Goal: Task Accomplishment & Management: Manage account settings

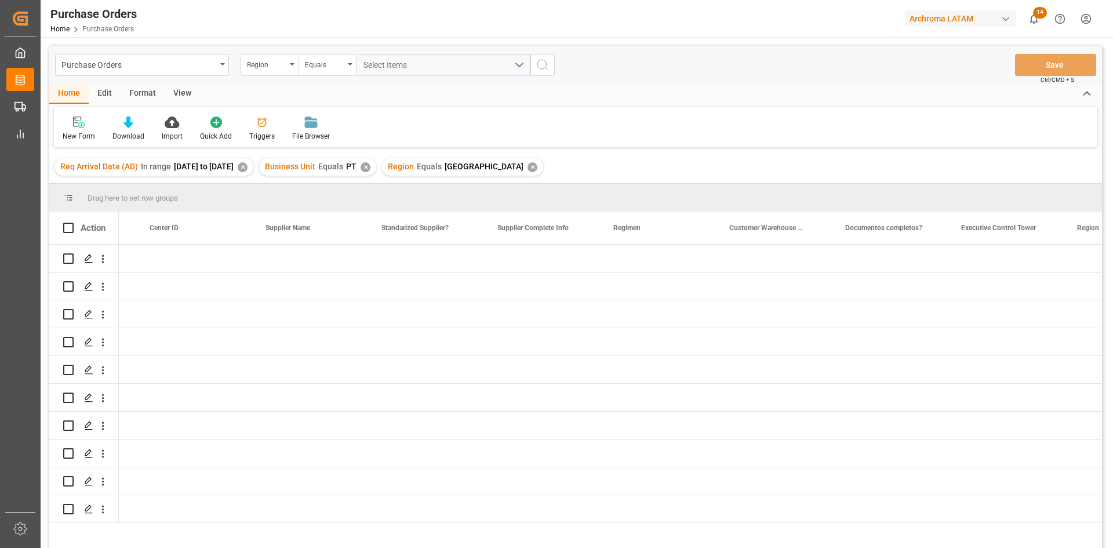
scroll to position [0, 1606]
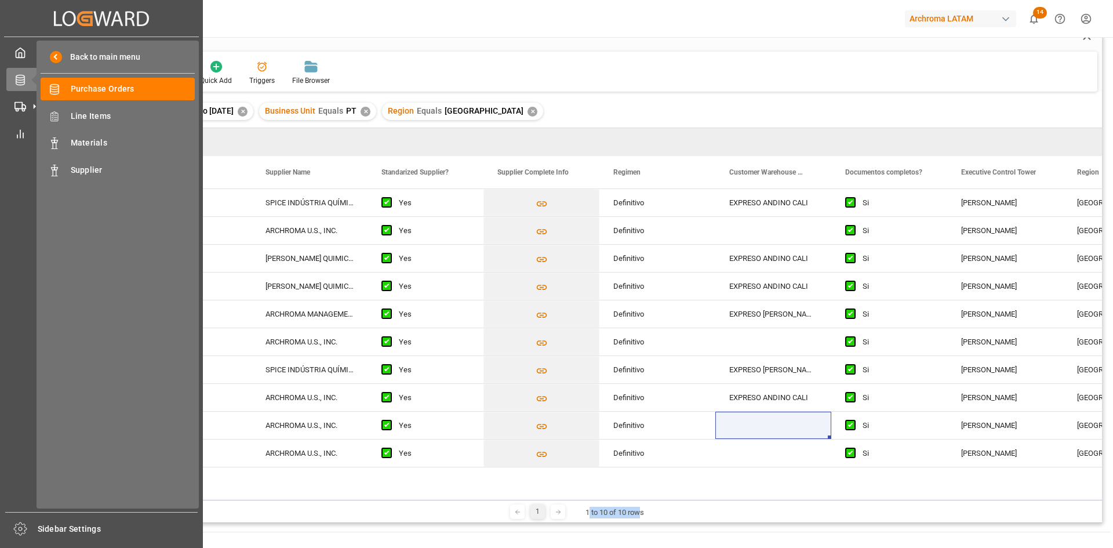
click at [23, 79] on icon at bounding box center [34, 79] width 24 height 24
click at [21, 97] on div "Track Track" at bounding box center [101, 106] width 190 height 23
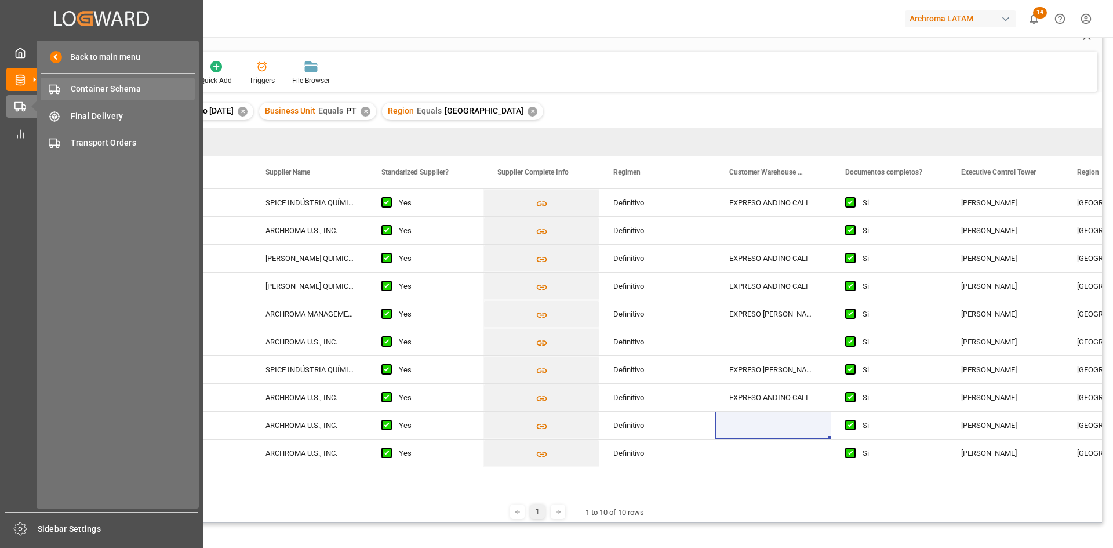
click at [137, 90] on span "Container Schema" at bounding box center [133, 89] width 125 height 12
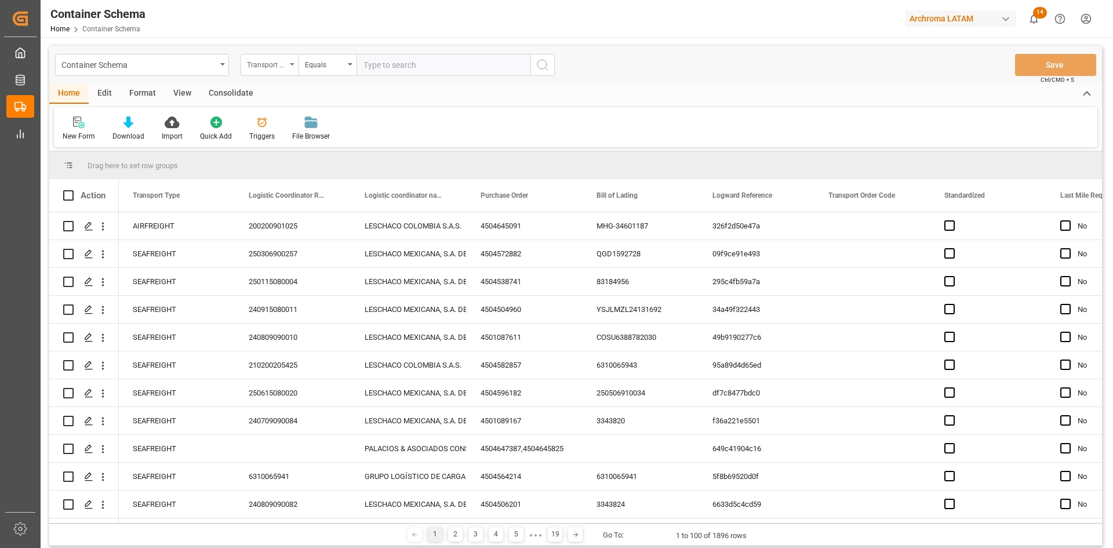
click at [286, 71] on div "Transport Type" at bounding box center [270, 65] width 58 height 22
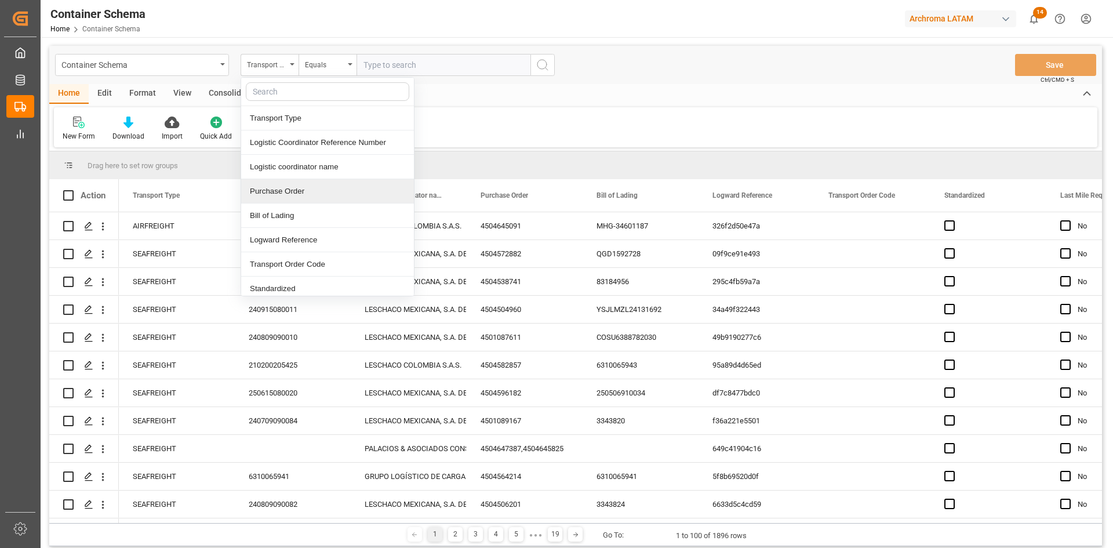
click at [308, 181] on div "Purchase Order" at bounding box center [327, 191] width 173 height 24
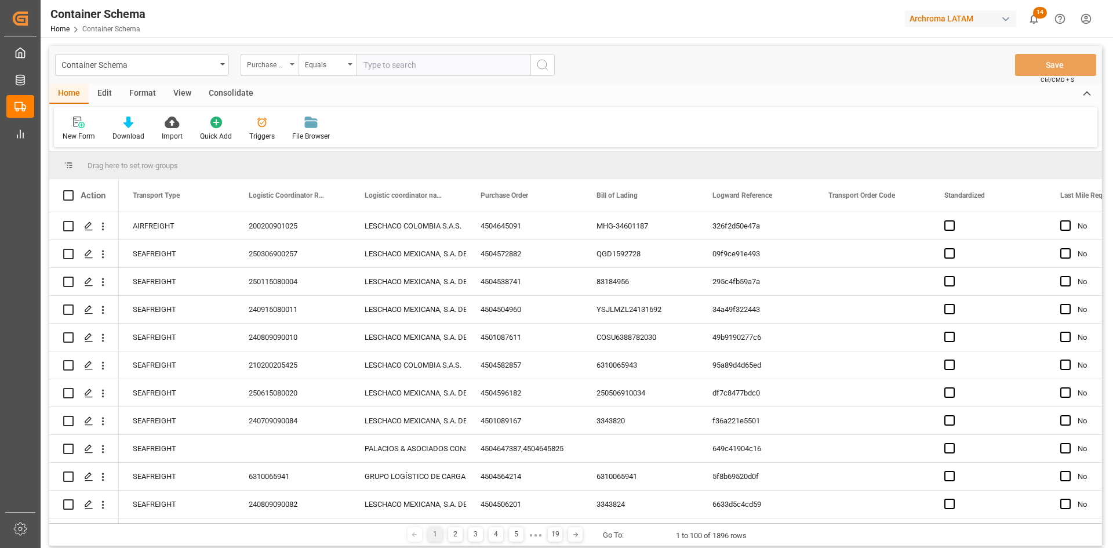
click at [287, 71] on div "Purchase Order" at bounding box center [270, 65] width 58 height 22
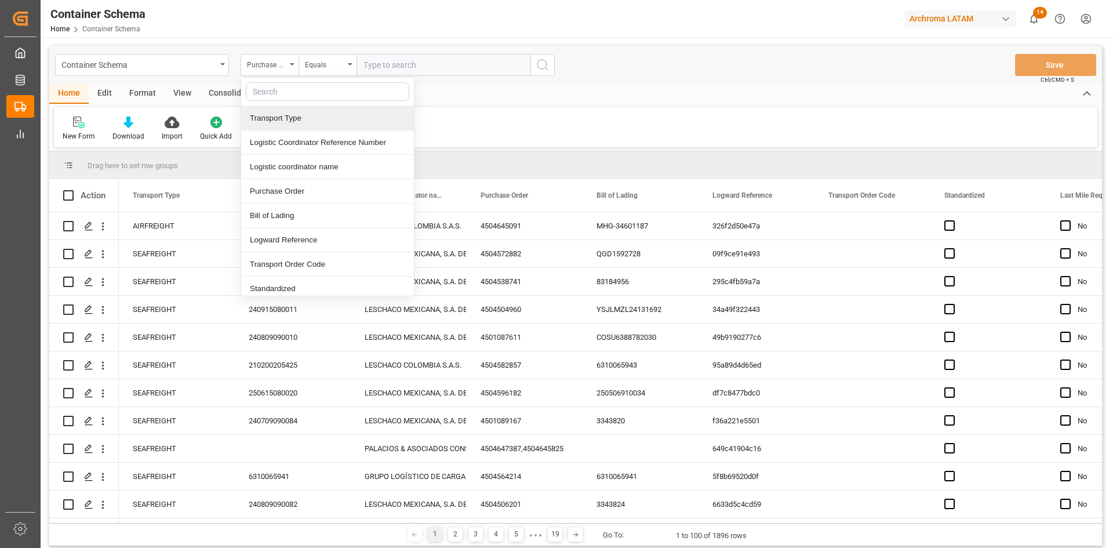
click at [384, 63] on input "text" at bounding box center [443, 65] width 174 height 22
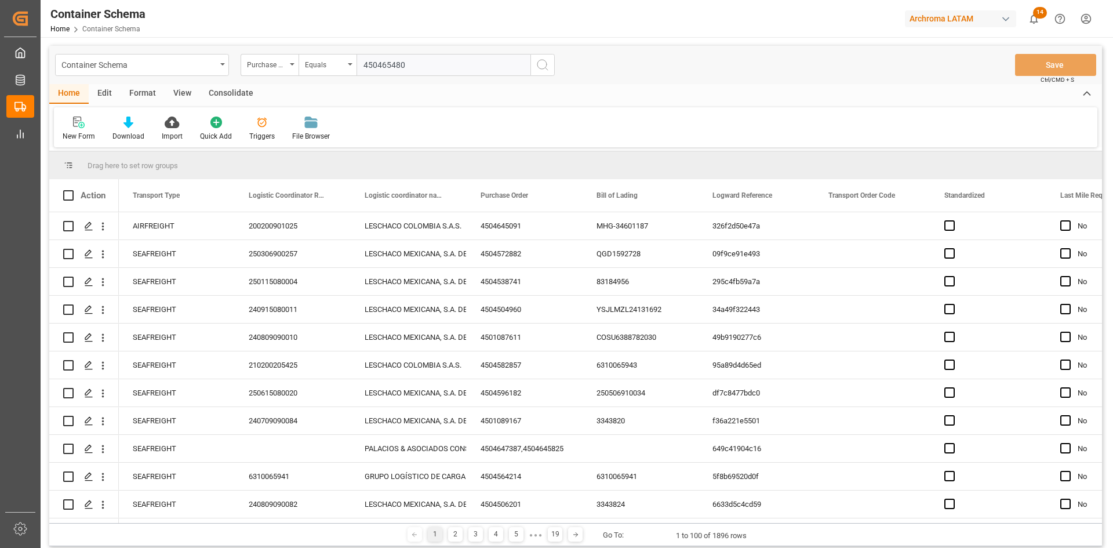
type input "4504654806"
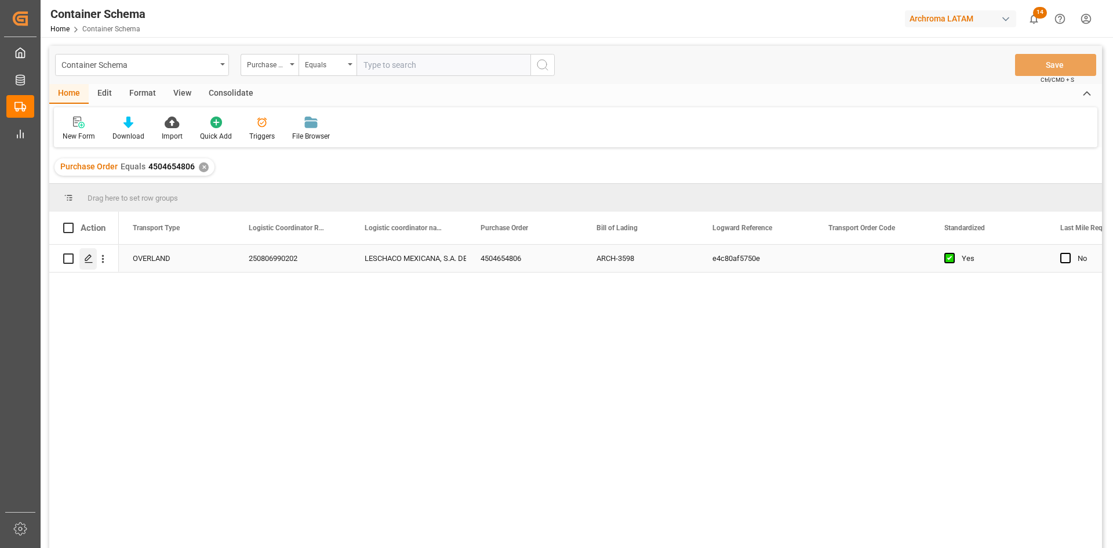
click at [90, 256] on icon "Press SPACE to select this row." at bounding box center [88, 258] width 9 height 9
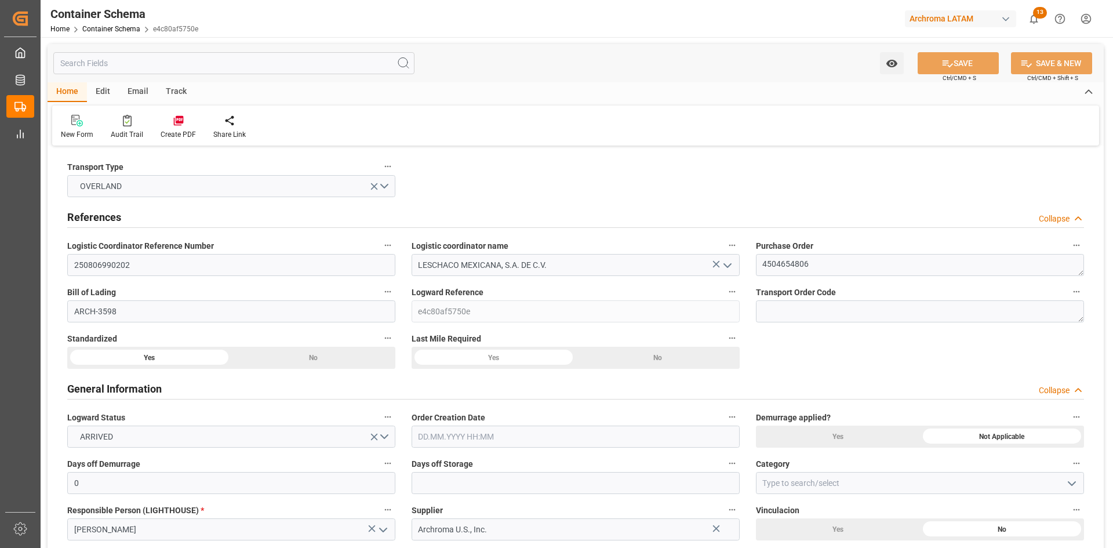
type input "0"
type input "1"
type input "3"
type input "3810"
type input "0"
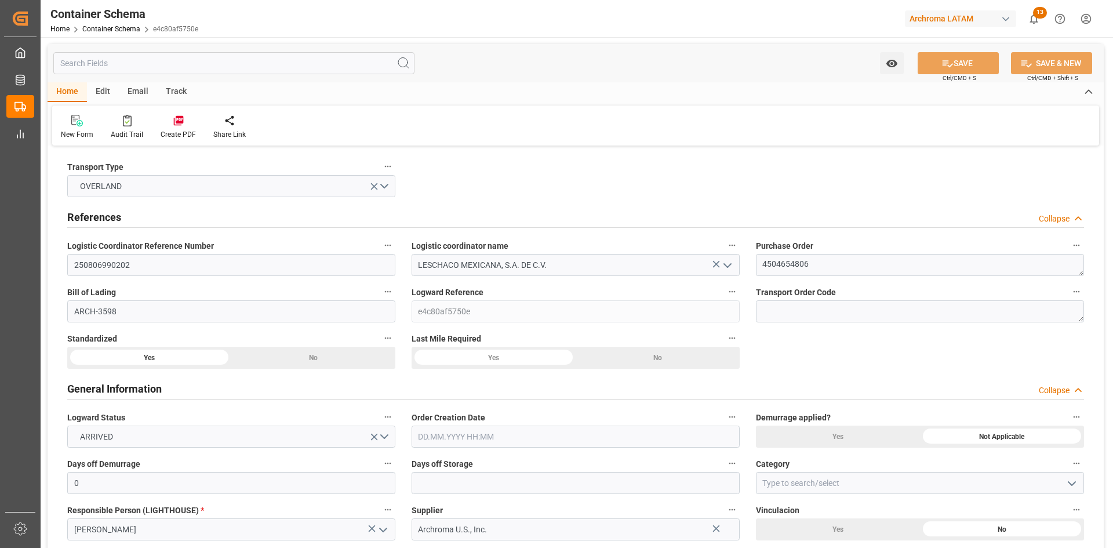
type input "USLRD"
type input "MXNLD"
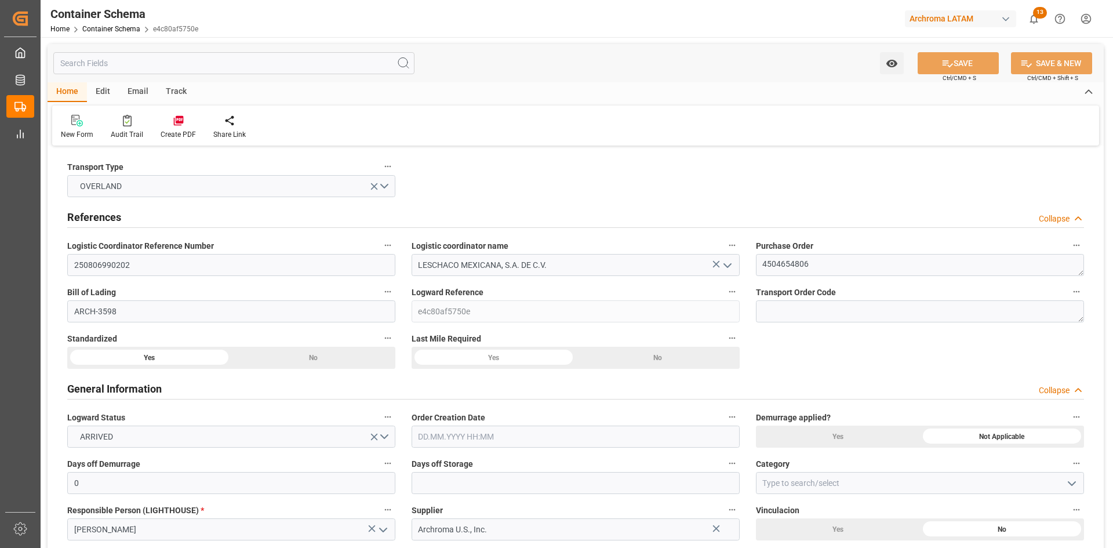
type input "[DATE] 00:00"
type input "[DATE]"
type input "[DATE] 00:00"
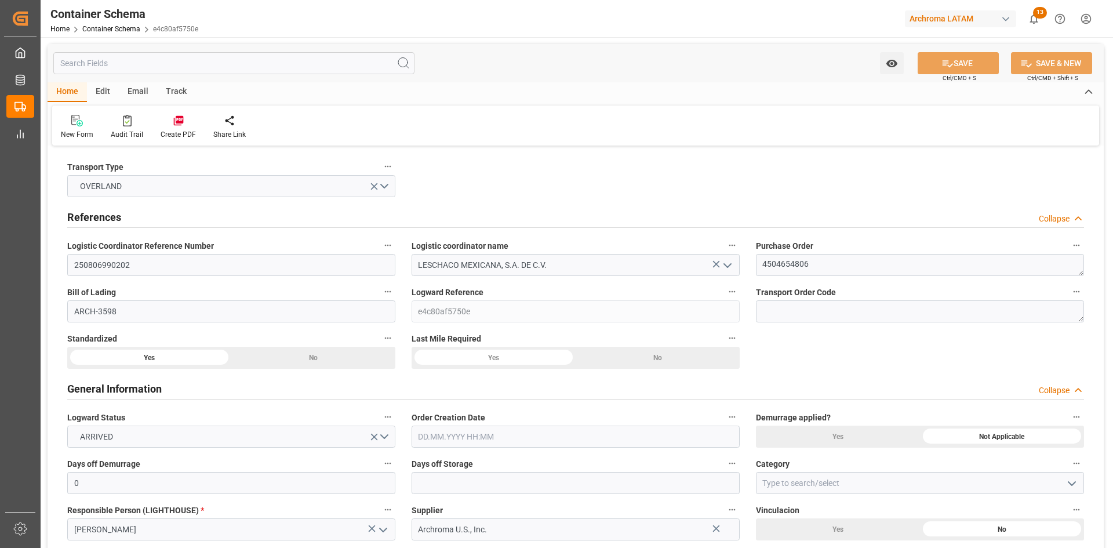
type input "[DATE] 00:00"
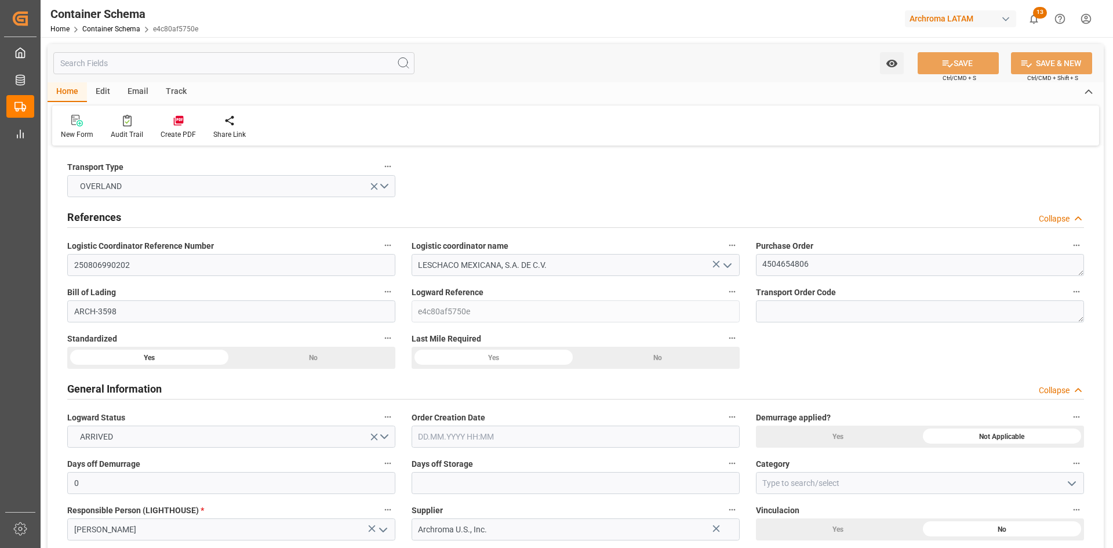
type input "[DATE] 00:00"
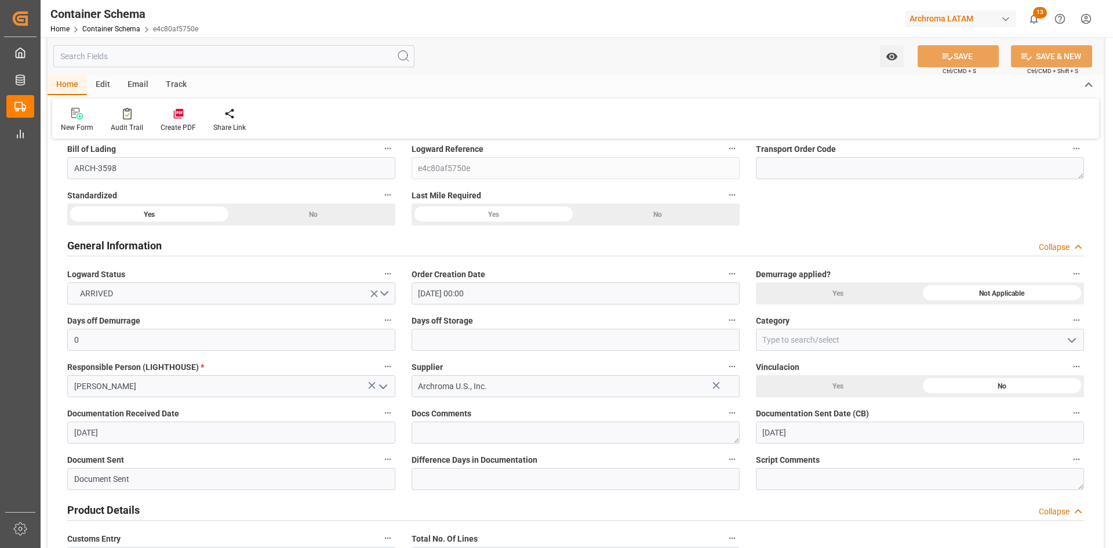
scroll to position [174, 0]
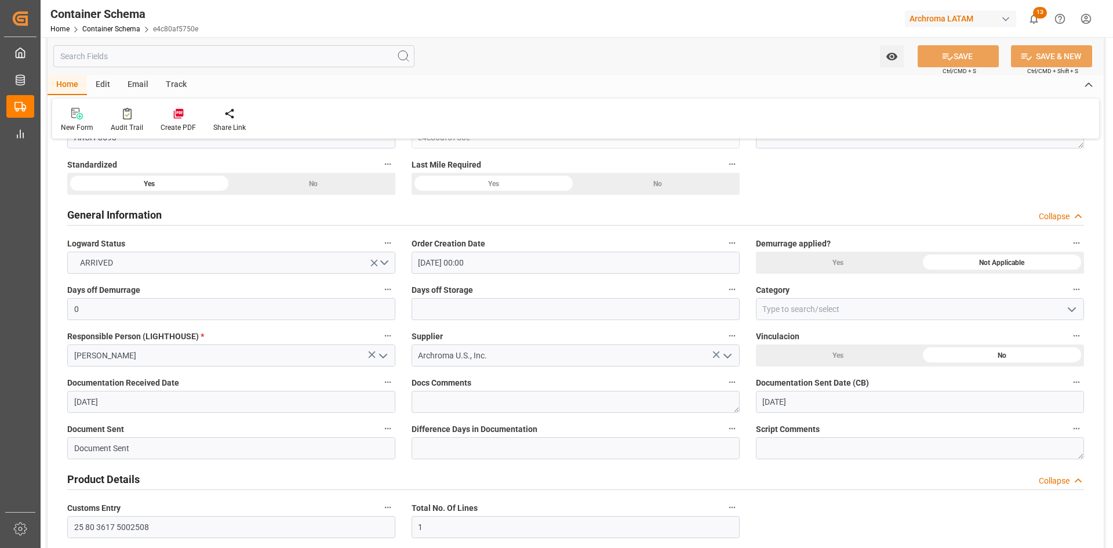
click at [1070, 308] on icon "open menu" at bounding box center [1072, 310] width 14 height 14
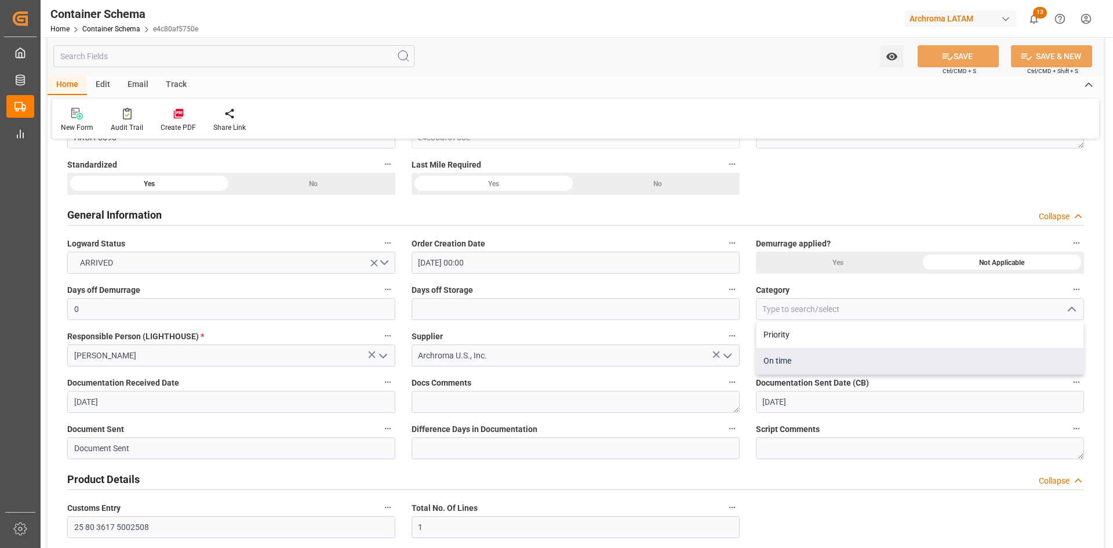
click at [806, 359] on div "On time" at bounding box center [919, 361] width 327 height 26
type input "On time"
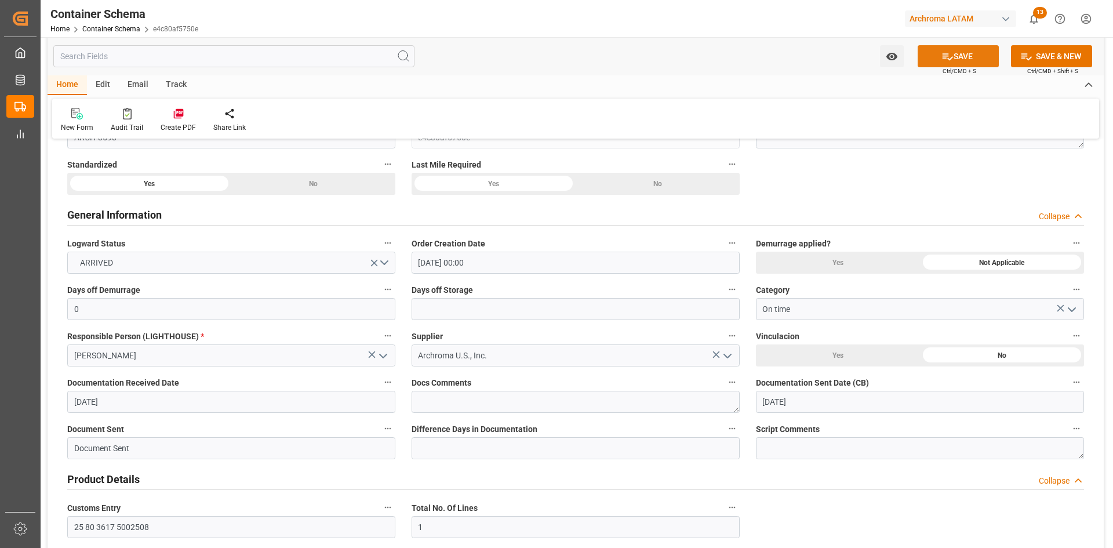
click at [950, 48] on button "SAVE" at bounding box center [958, 56] width 81 height 22
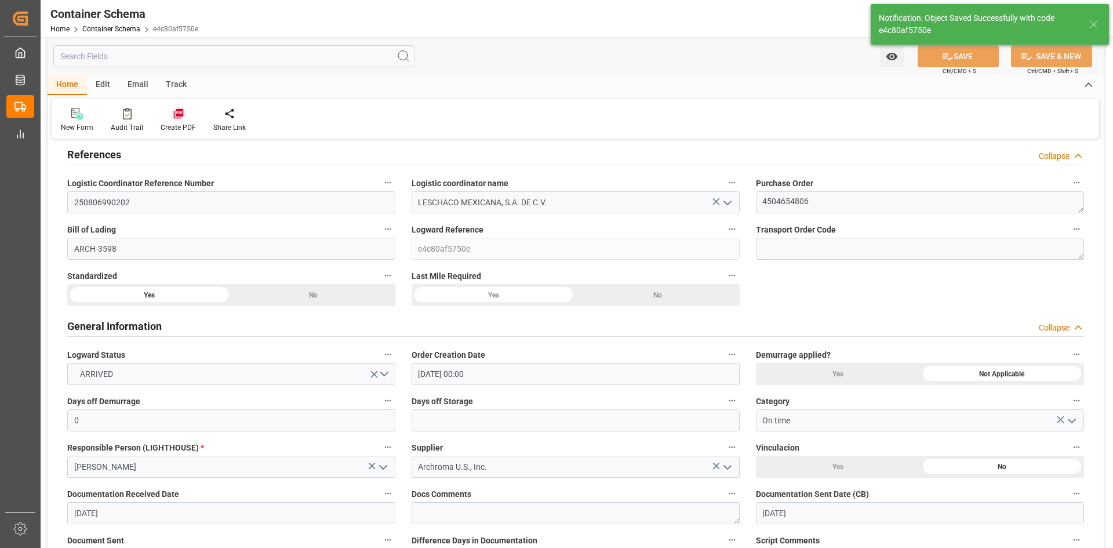
scroll to position [0, 0]
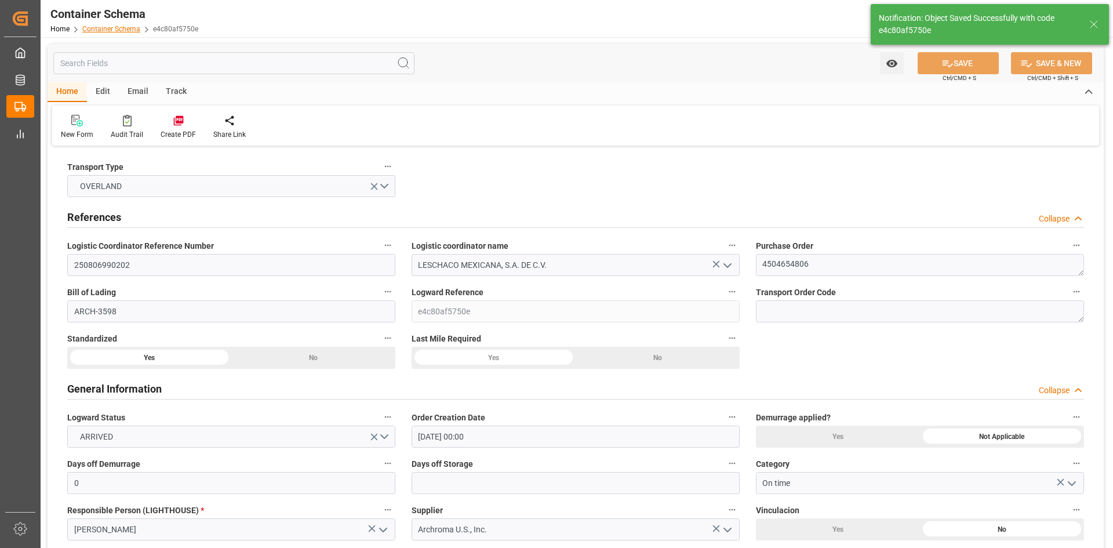
click at [107, 27] on link "Container Schema" at bounding box center [111, 29] width 58 height 8
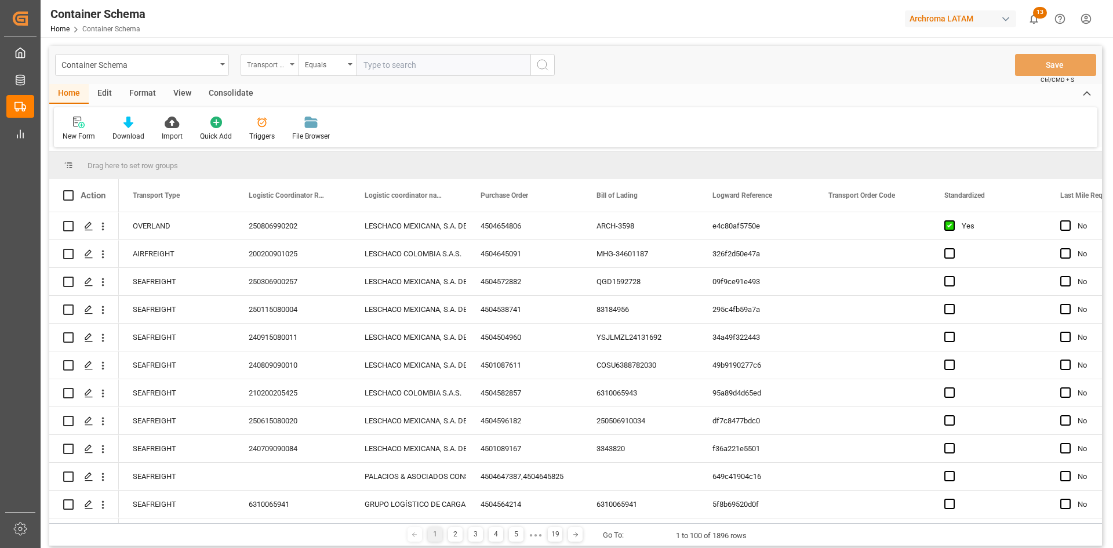
click at [273, 69] on div "Transport Type" at bounding box center [266, 63] width 39 height 13
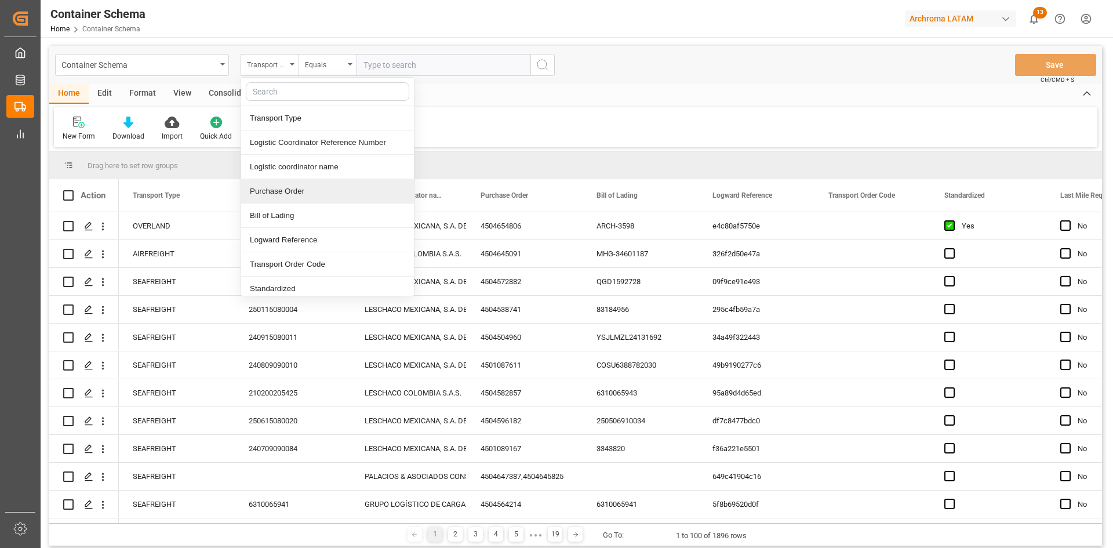
click at [309, 185] on div "Purchase Order" at bounding box center [327, 191] width 173 height 24
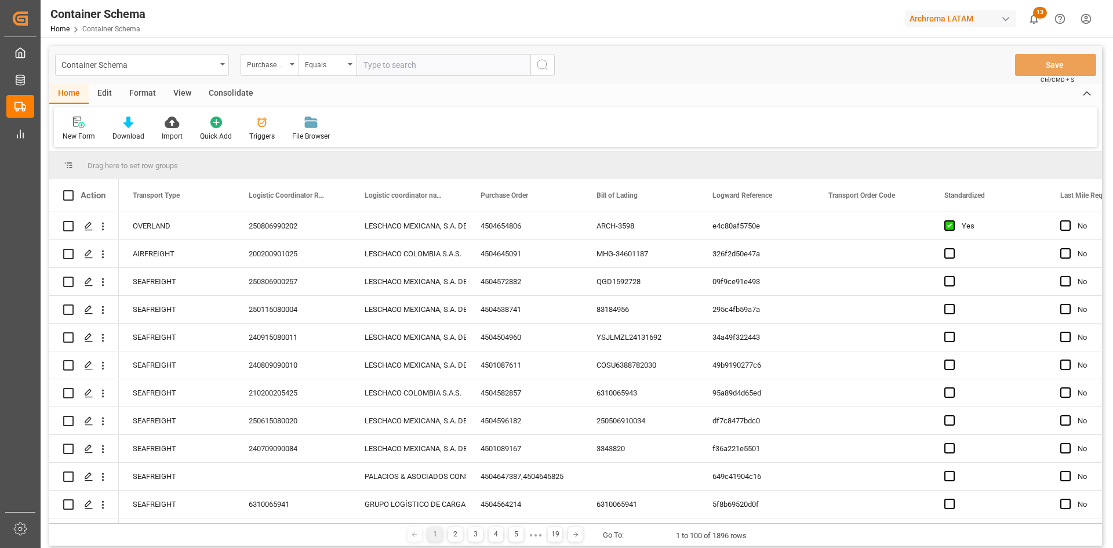
click at [384, 66] on input "text" at bounding box center [443, 65] width 174 height 22
type input "4504638436"
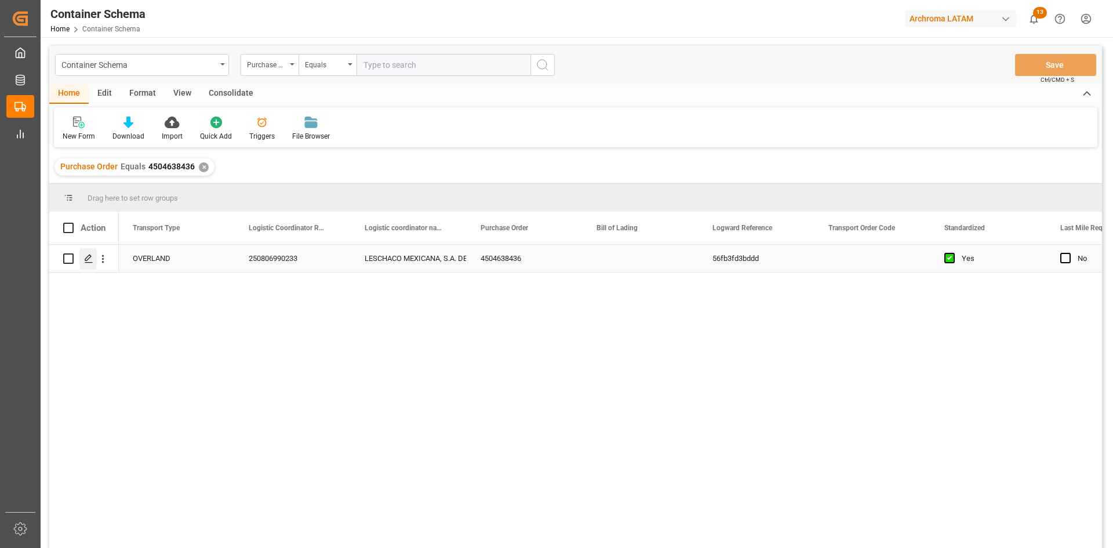
click at [86, 252] on div "Press SPACE to select this row." at bounding box center [87, 258] width 17 height 21
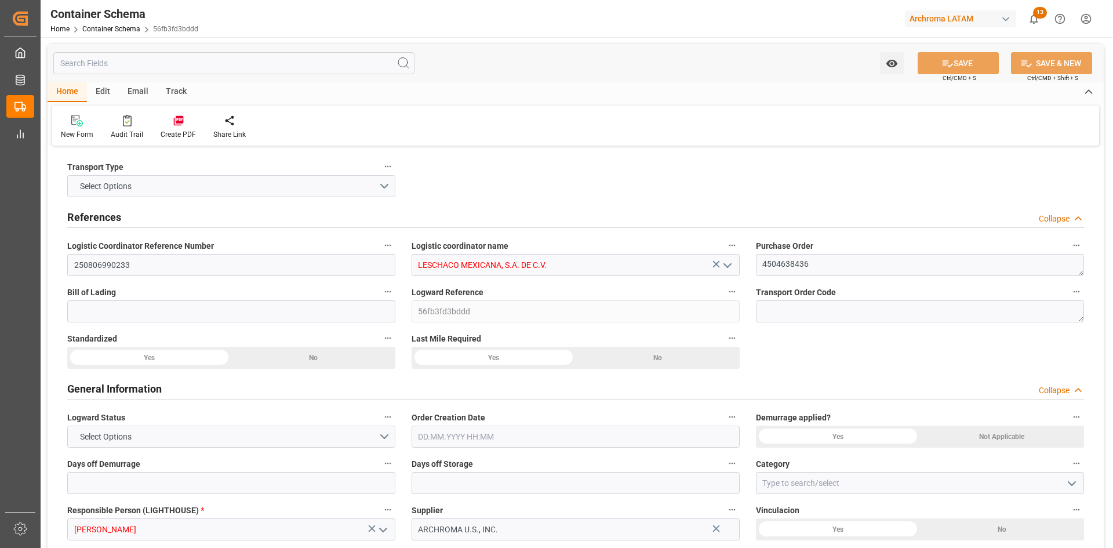
type input "0"
type input "1"
type input "17"
type input "18020"
type input "19006"
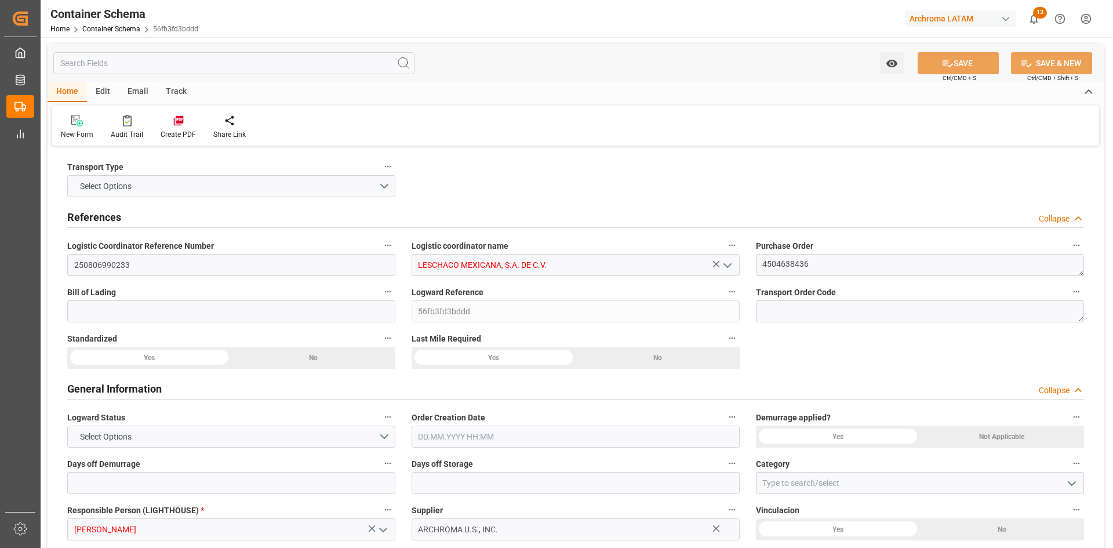
type input "USLRD"
type input "MXNLD"
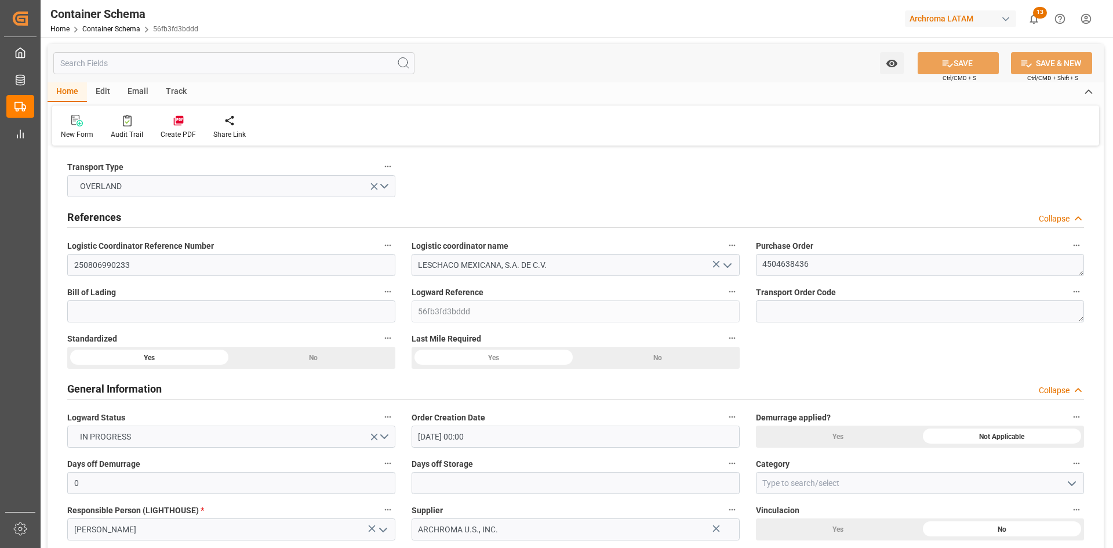
type input "[DATE] 00:00"
type input "[DATE]"
type input "[DATE] 00:00"
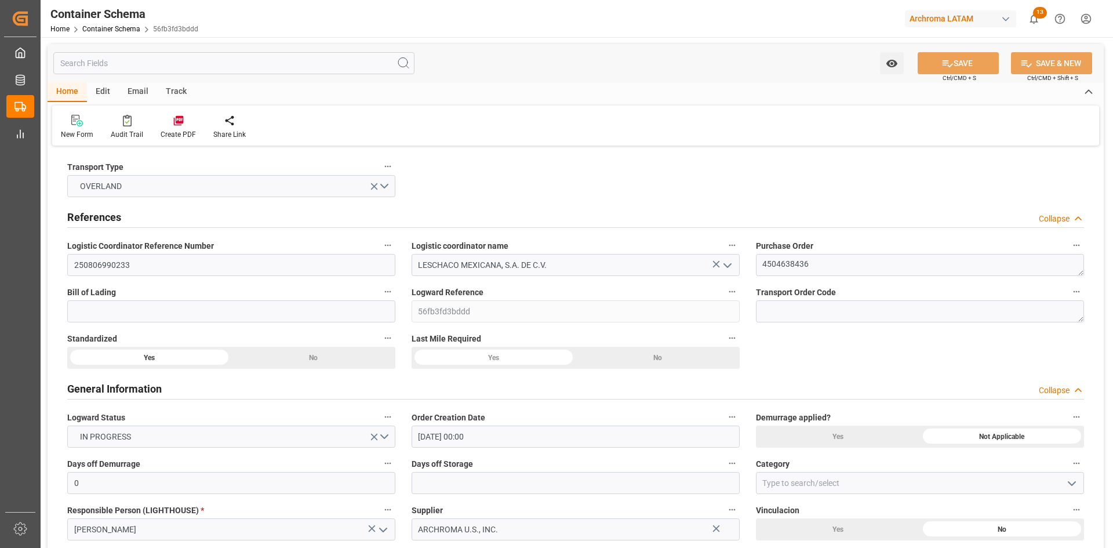
type input "[DATE] 00:00"
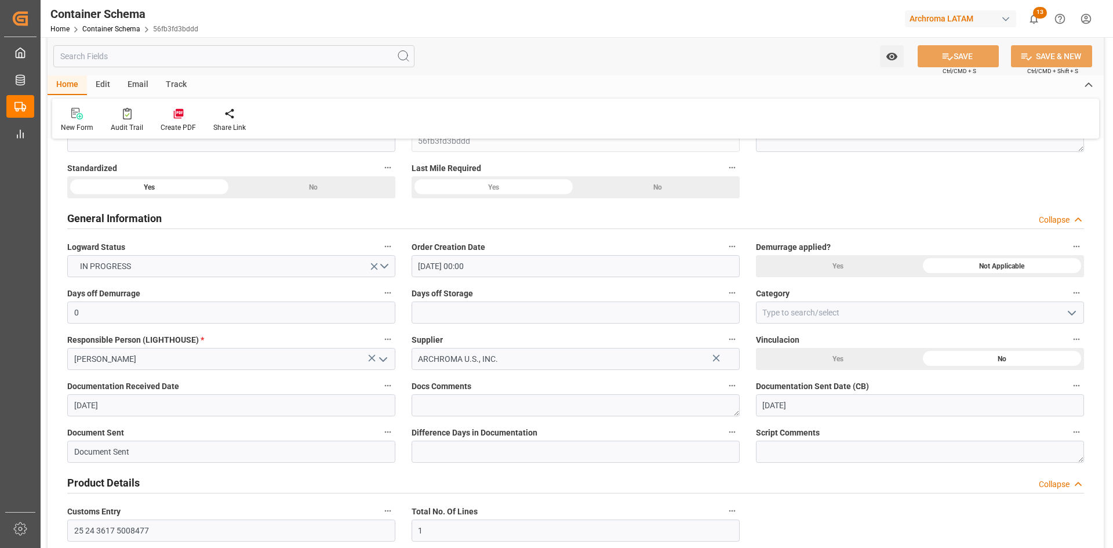
scroll to position [174, 0]
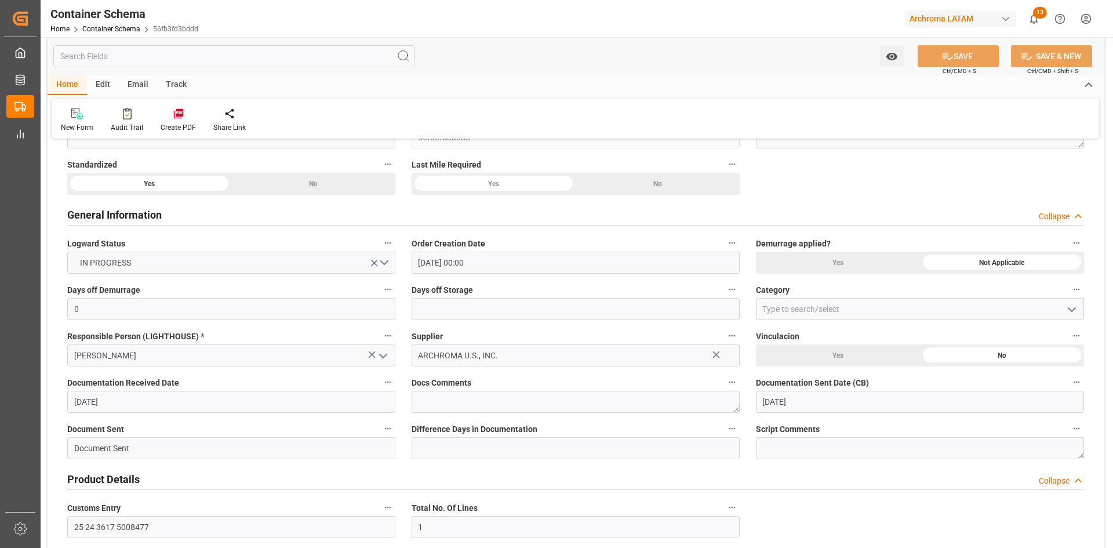
click at [1074, 311] on icon "open menu" at bounding box center [1072, 310] width 14 height 14
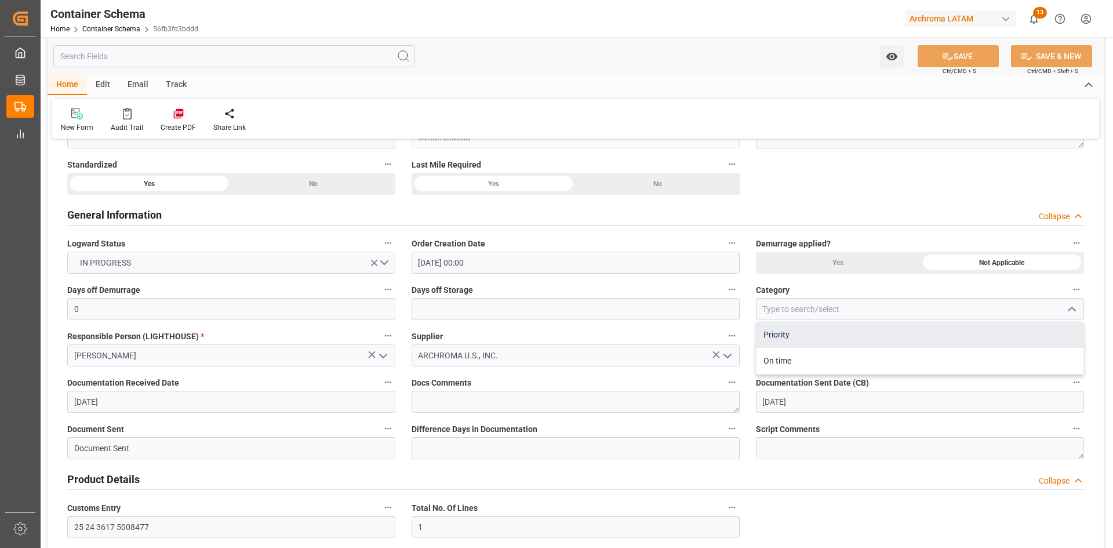
click at [812, 345] on div "Priority" at bounding box center [919, 335] width 327 height 26
type input "Priority"
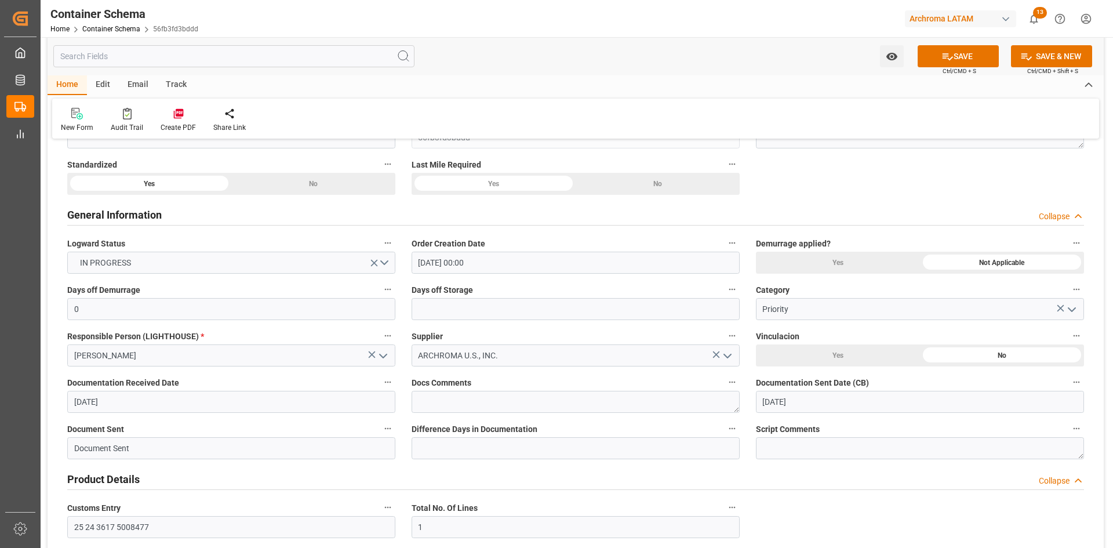
click at [966, 61] on button "SAVE" at bounding box center [958, 56] width 81 height 22
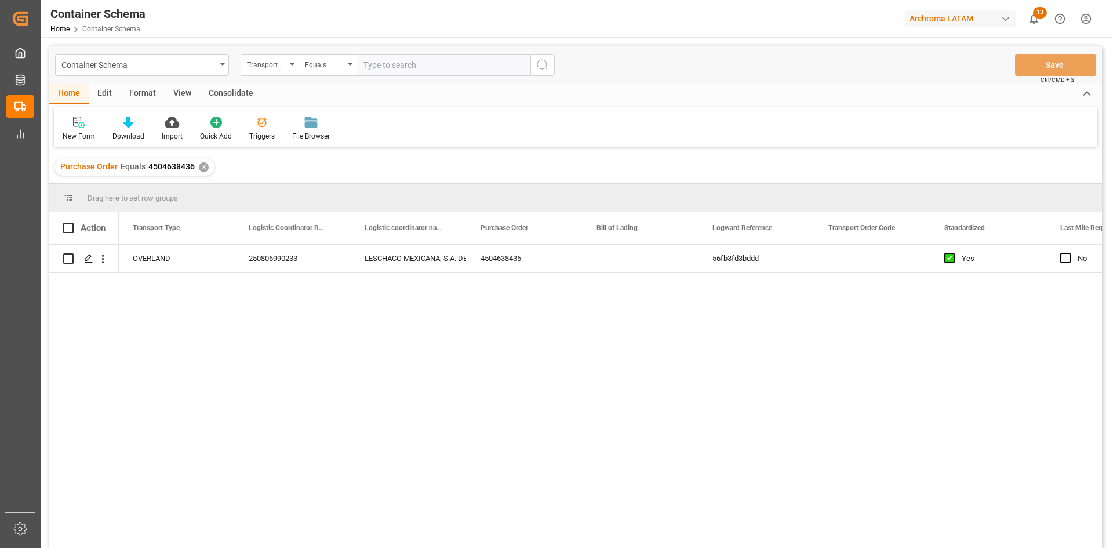
click at [205, 167] on div "✕" at bounding box center [204, 167] width 10 height 10
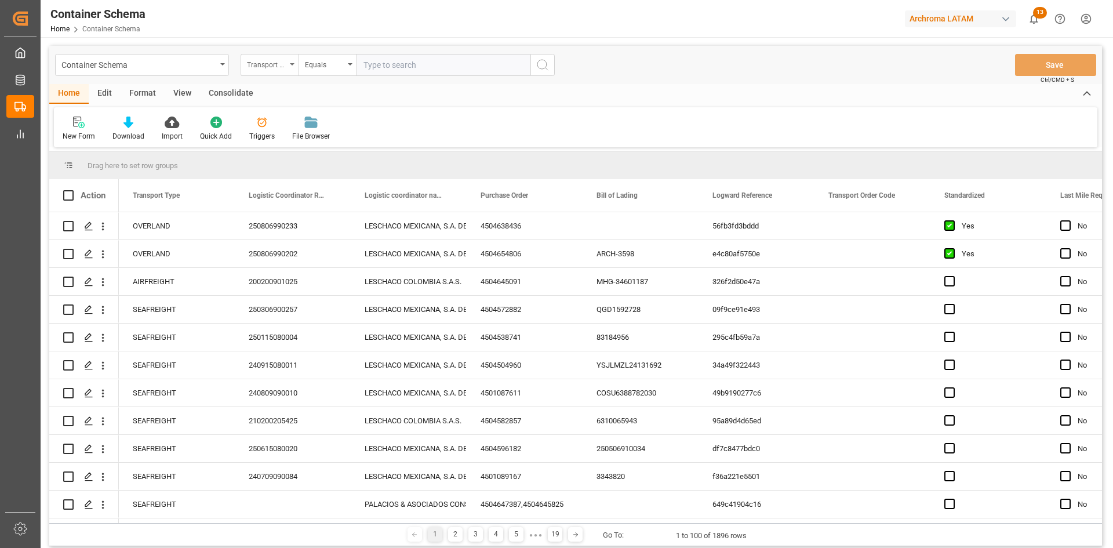
click at [273, 70] on div "Transport Type" at bounding box center [270, 65] width 58 height 22
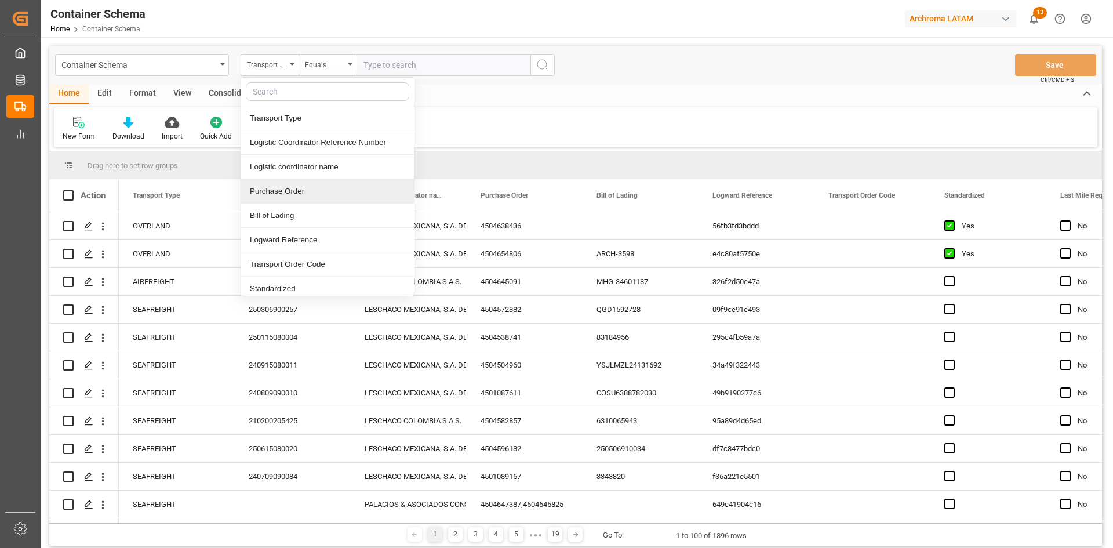
click at [286, 191] on div "Purchase Order" at bounding box center [327, 191] width 173 height 24
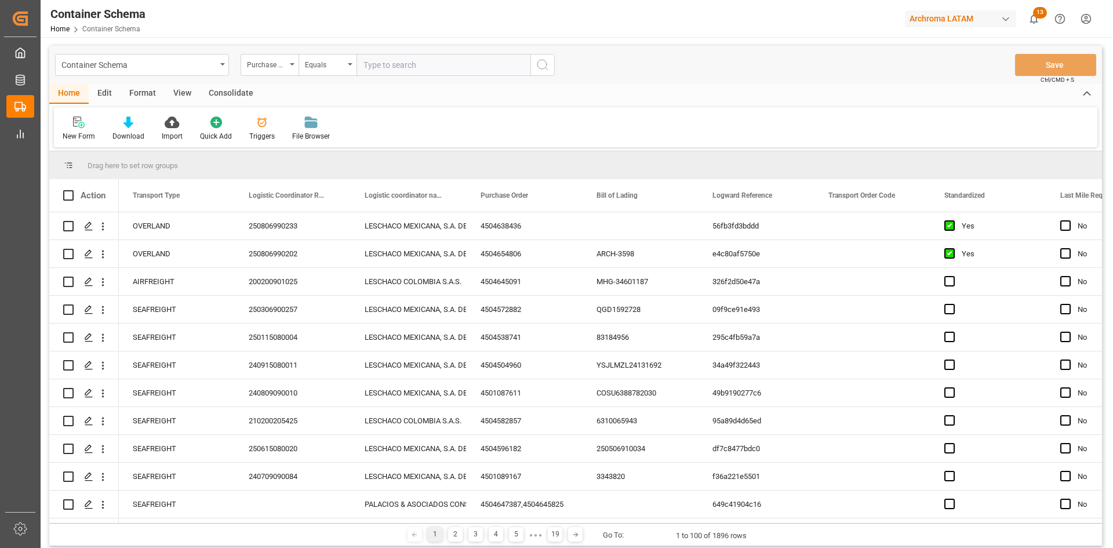
click at [379, 70] on input "text" at bounding box center [443, 65] width 174 height 22
type input "4504655509"
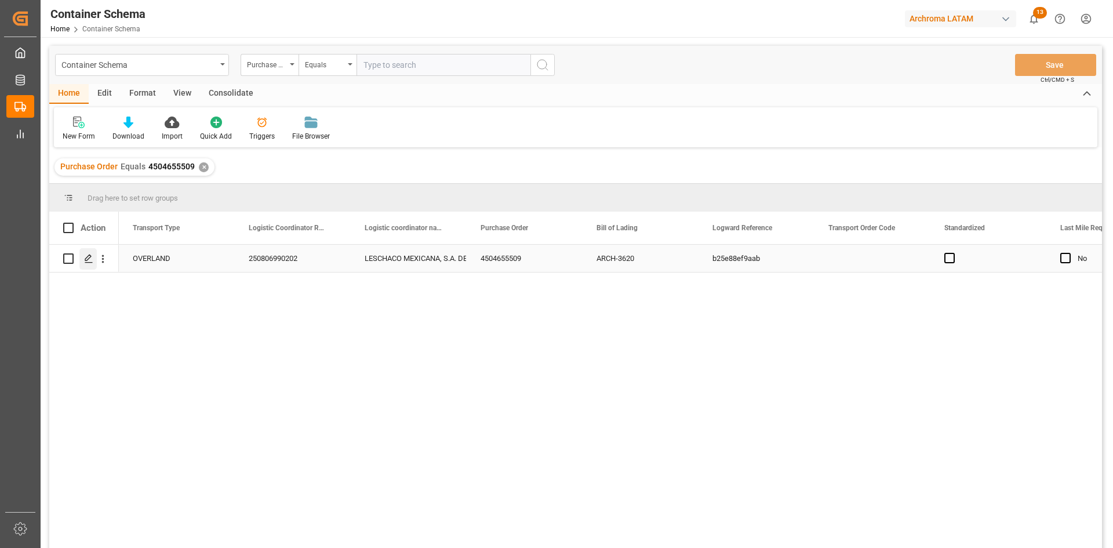
click at [93, 264] on div "Press SPACE to select this row." at bounding box center [87, 258] width 17 height 21
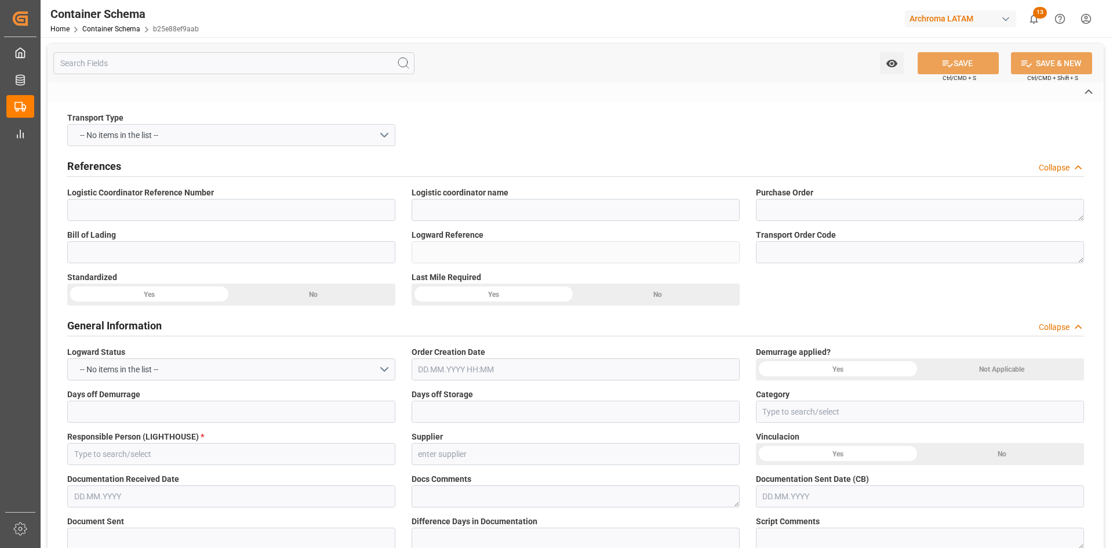
type input "250806990202"
type input "LESCHACO MEXICANA, S.A. DE C.V."
type textarea "4504655509"
type input "ARCH-3620"
type input "b25e88ef9aab"
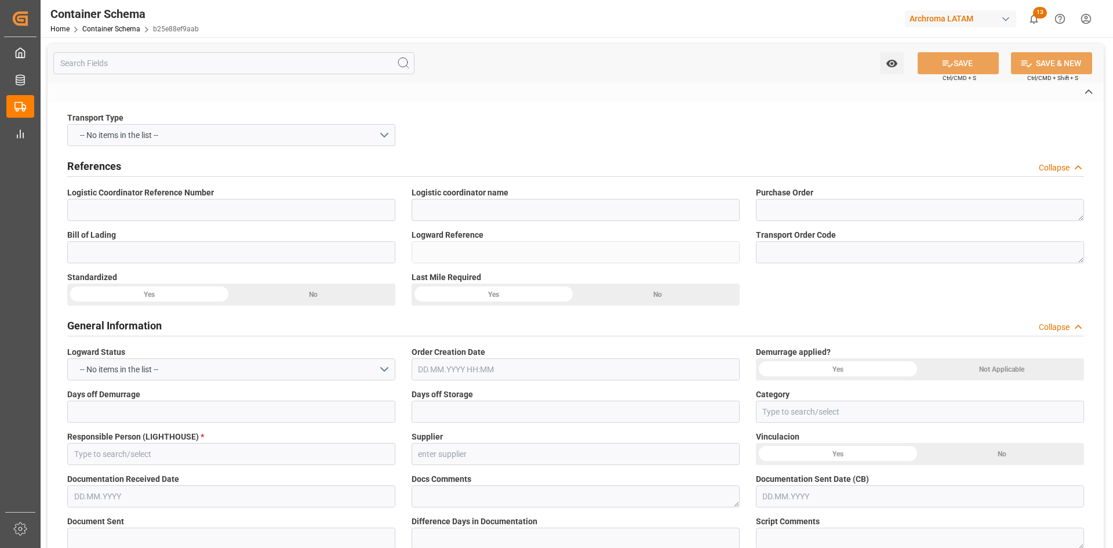
type input "[PERSON_NAME]"
type input "ARCHROMA U.S., INC."
type input "Document Sent"
type input "25 80 3617 5002525"
type input "PT"
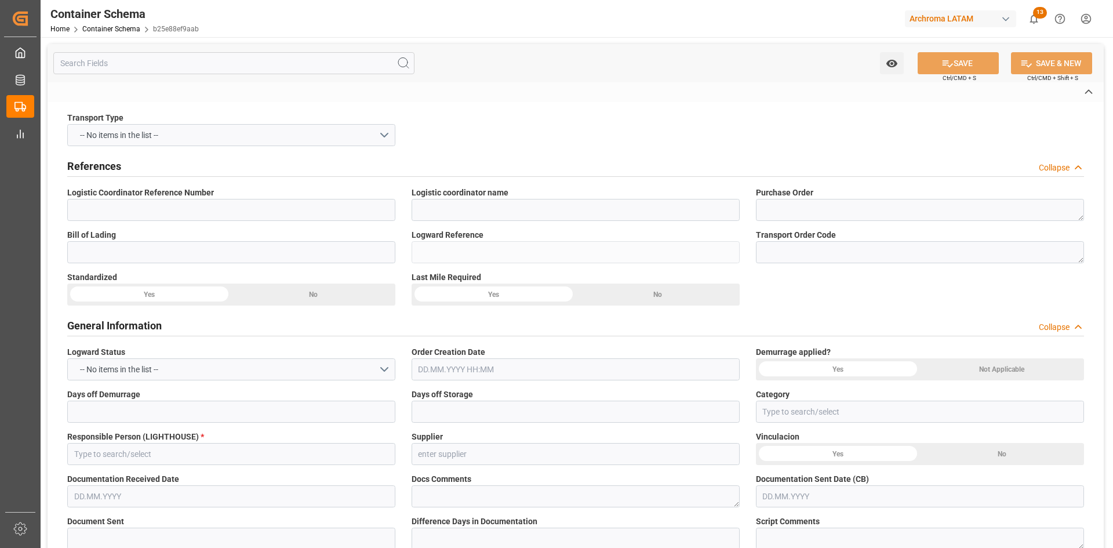
type textarea "IBC"
type input "1 IBC"
type input "ARCHROMA [GEOGRAPHIC_DATA] S DE RL DE CV ([GEOGRAPHIC_DATA][PERSON_NAME])"
type textarea "[GEOGRAPHIC_DATA][PERSON_NAME], [GEOGRAPHIC_DATA], [STREET_ADDRESS][PERSON_NAME…"
type input "BOL"
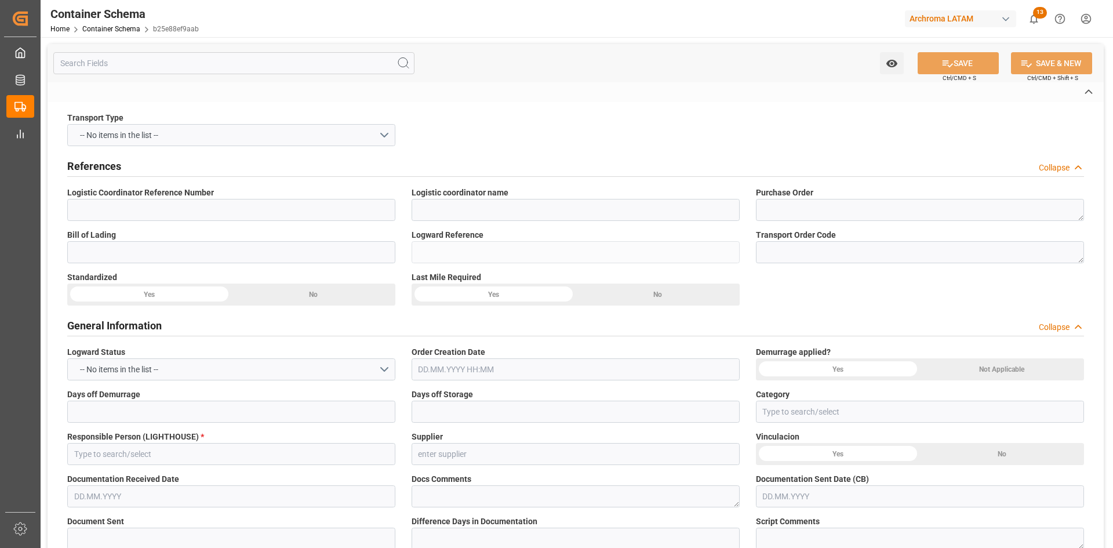
type input "DAP"
type input "Truck"
type input "FTL"
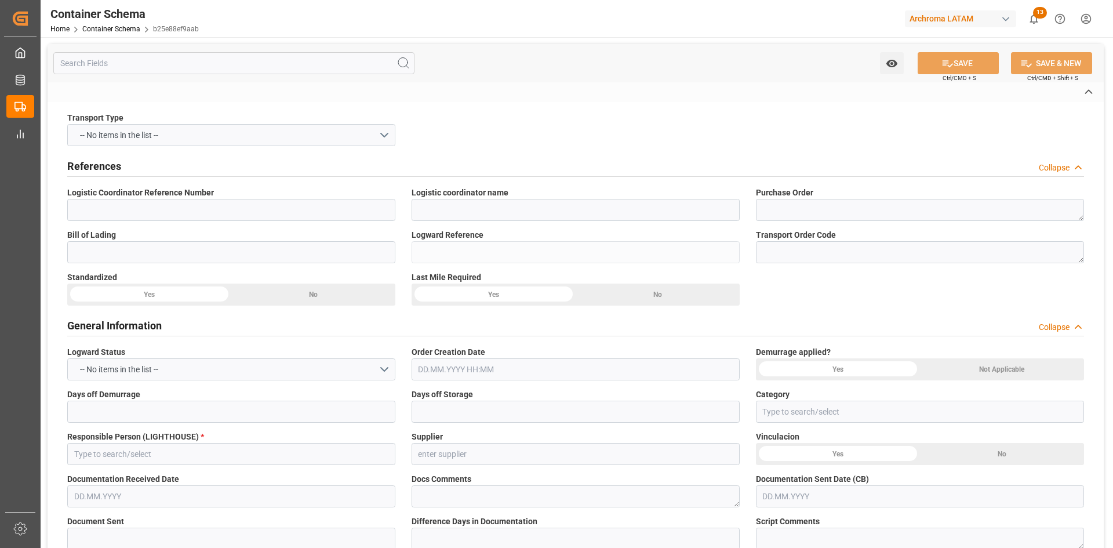
type input "Laredo"
type input "Nuevo Laredo"
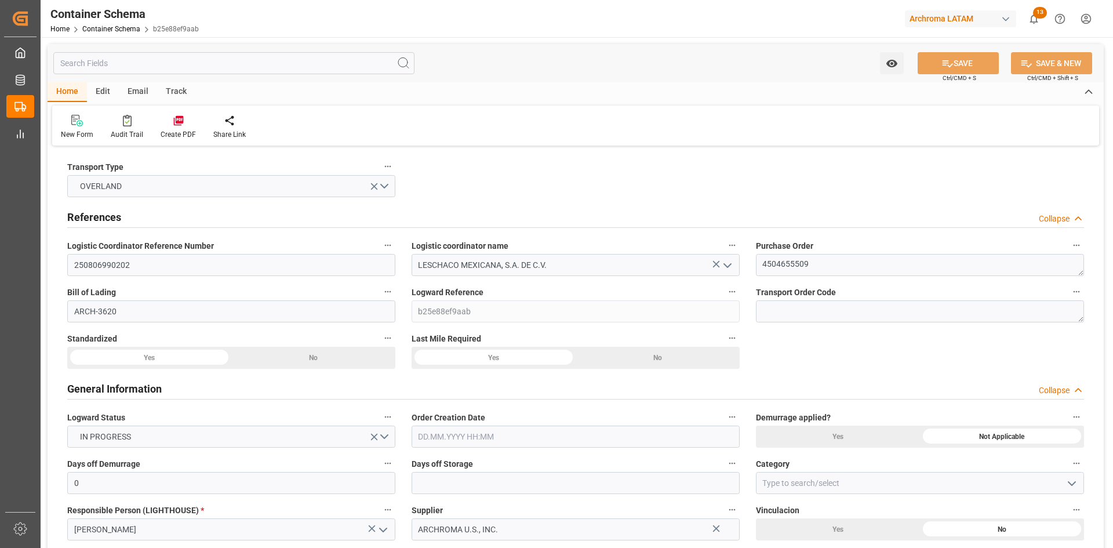
type input "0"
type input "1"
type input "1100"
type input "1157"
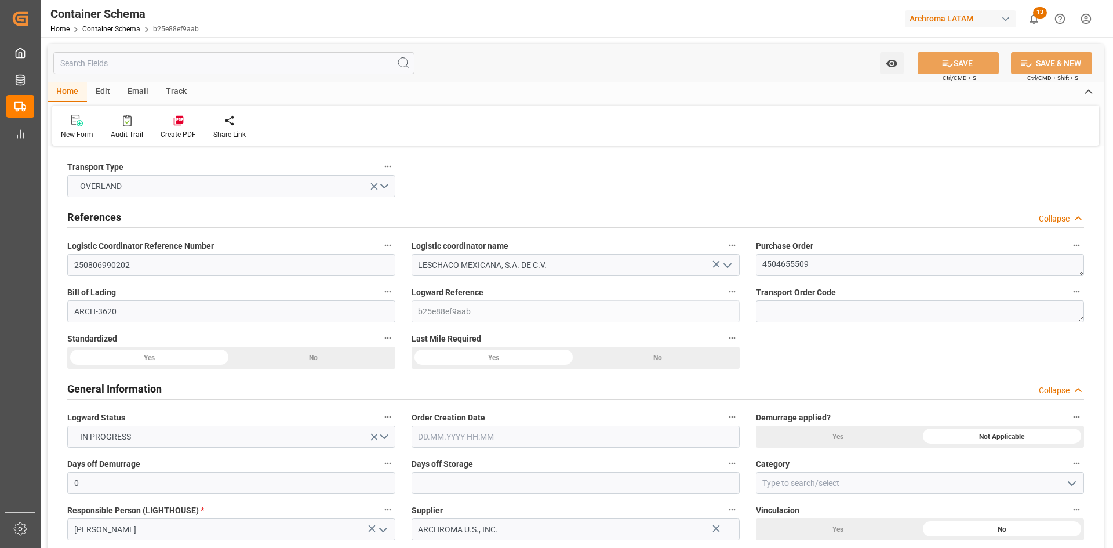
type input "USLRD"
type input "MXNLD"
type input "[DATE] 00:00"
type input "[DATE]"
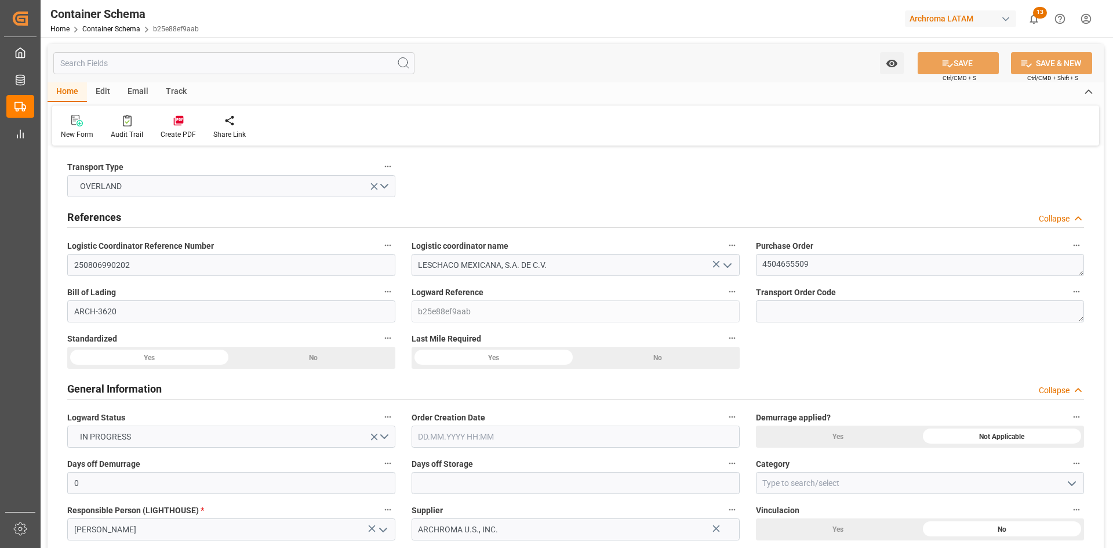
type input "[DATE]"
type input "[DATE] 00:00"
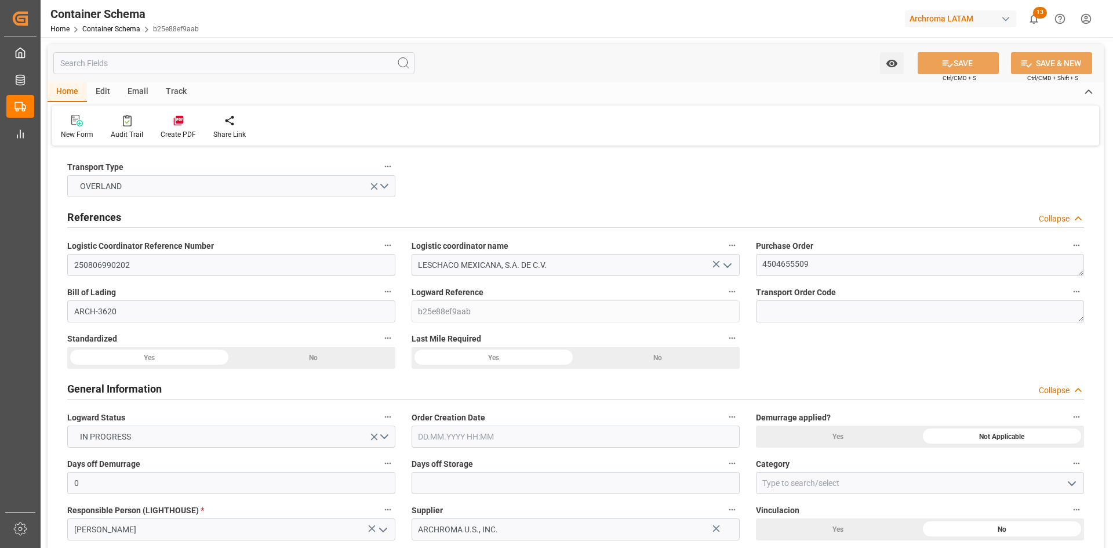
type input "[DATE] 00:00"
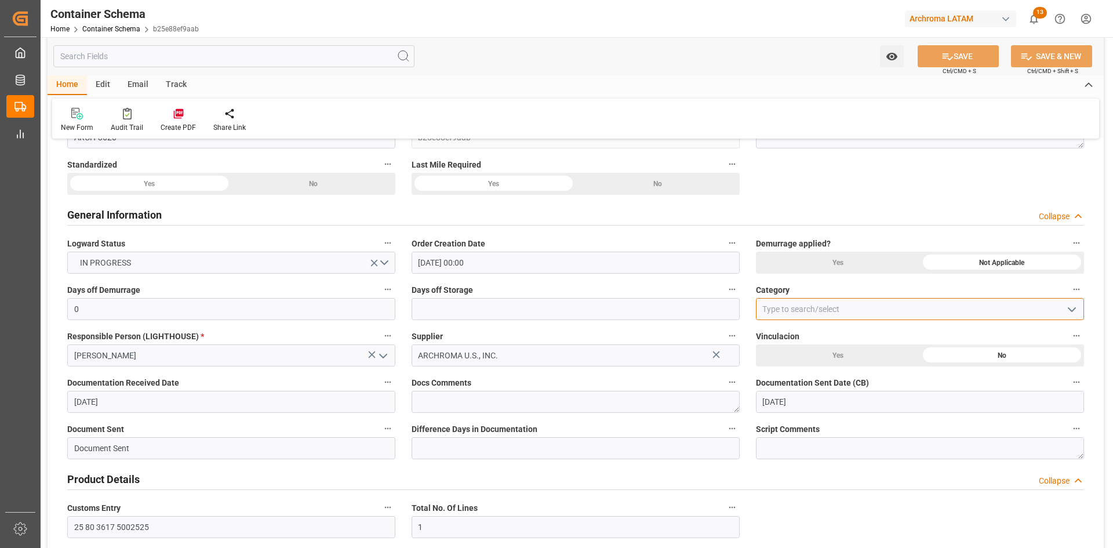
click at [868, 309] on input at bounding box center [920, 309] width 328 height 22
click at [1071, 306] on icon "open menu" at bounding box center [1072, 310] width 14 height 14
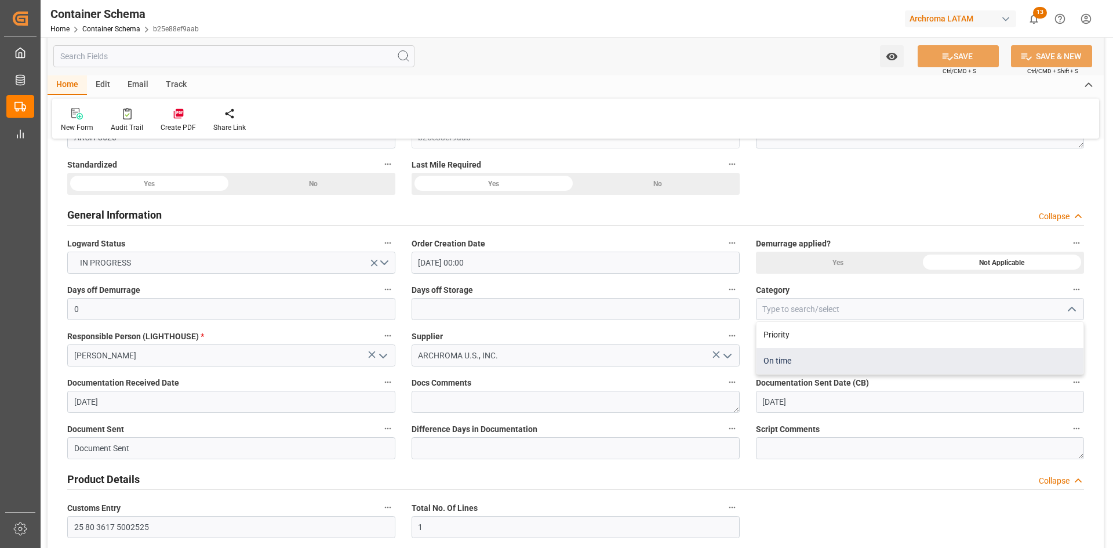
click at [803, 362] on div "On time" at bounding box center [919, 361] width 327 height 26
type input "On time"
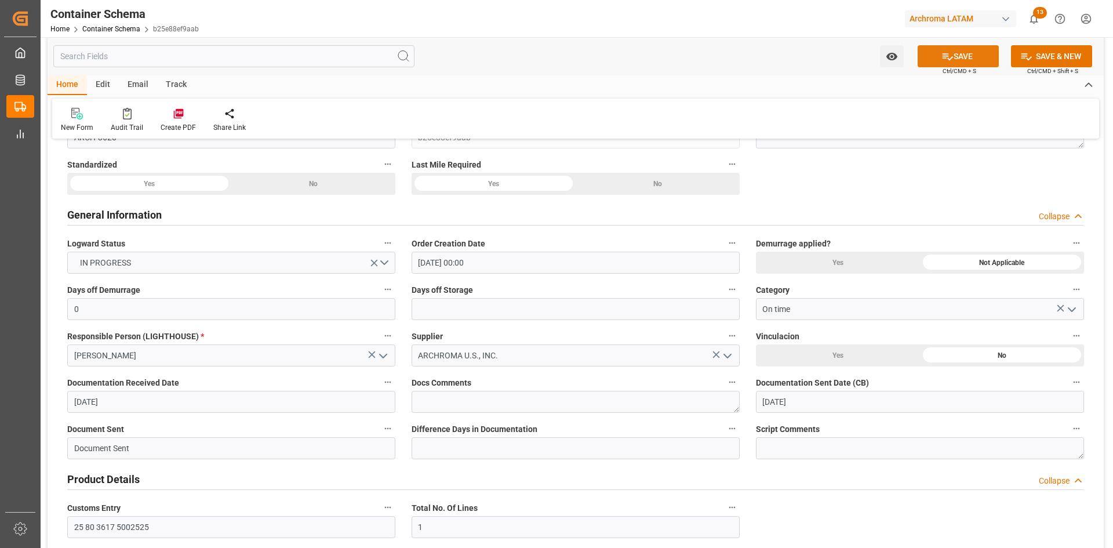
click at [955, 60] on button "SAVE" at bounding box center [958, 56] width 81 height 22
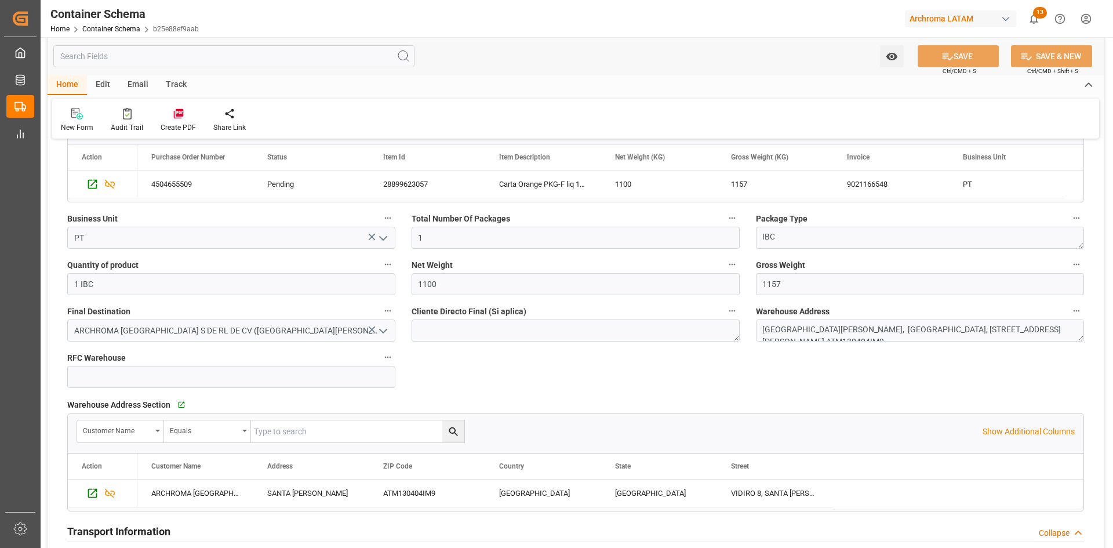
scroll to position [638, 0]
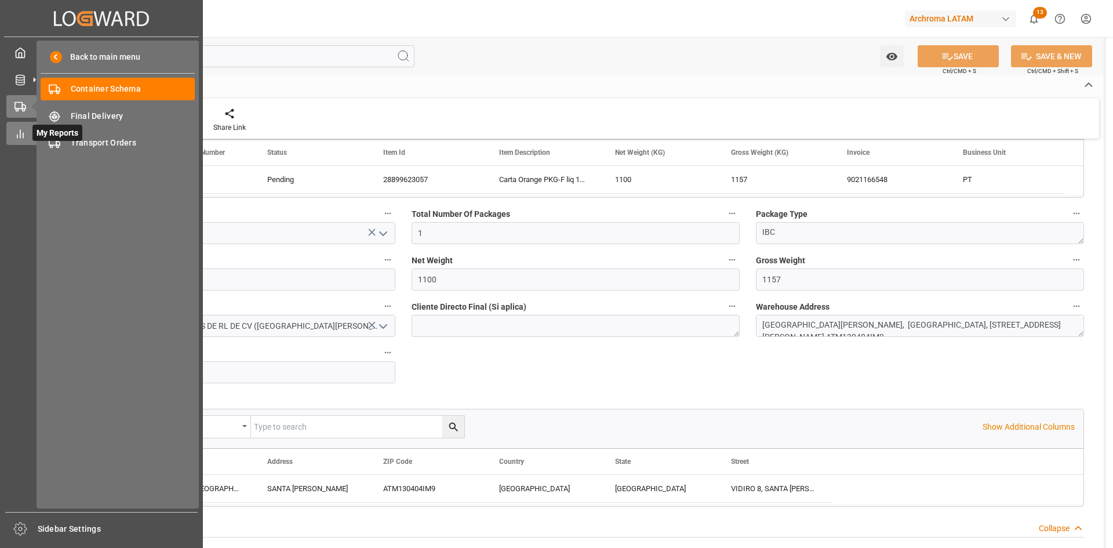
click at [15, 129] on icon at bounding box center [20, 134] width 12 height 12
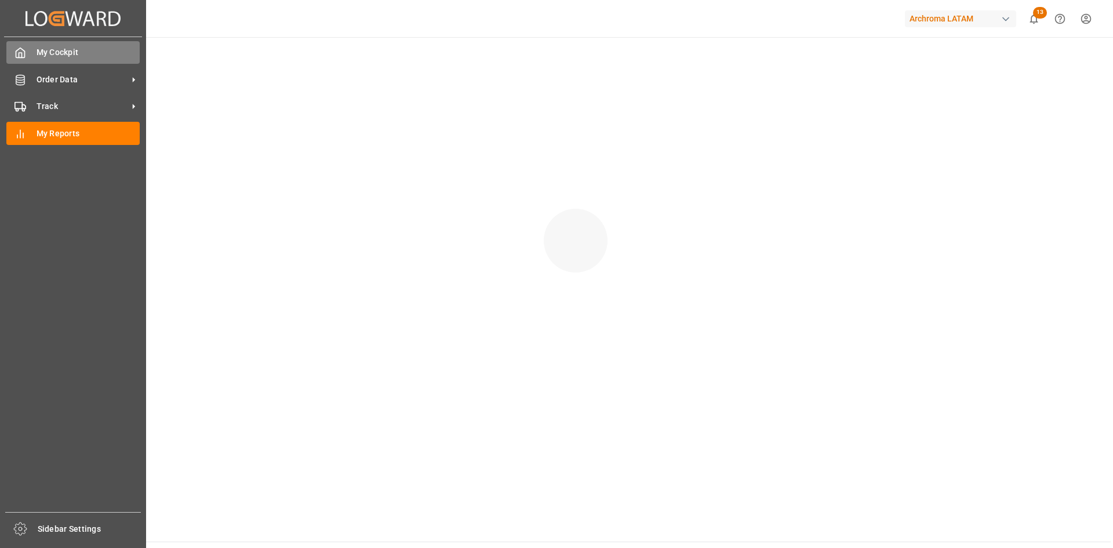
click at [19, 50] on icon at bounding box center [20, 53] width 12 height 12
